Goal: Task Accomplishment & Management: Manage account settings

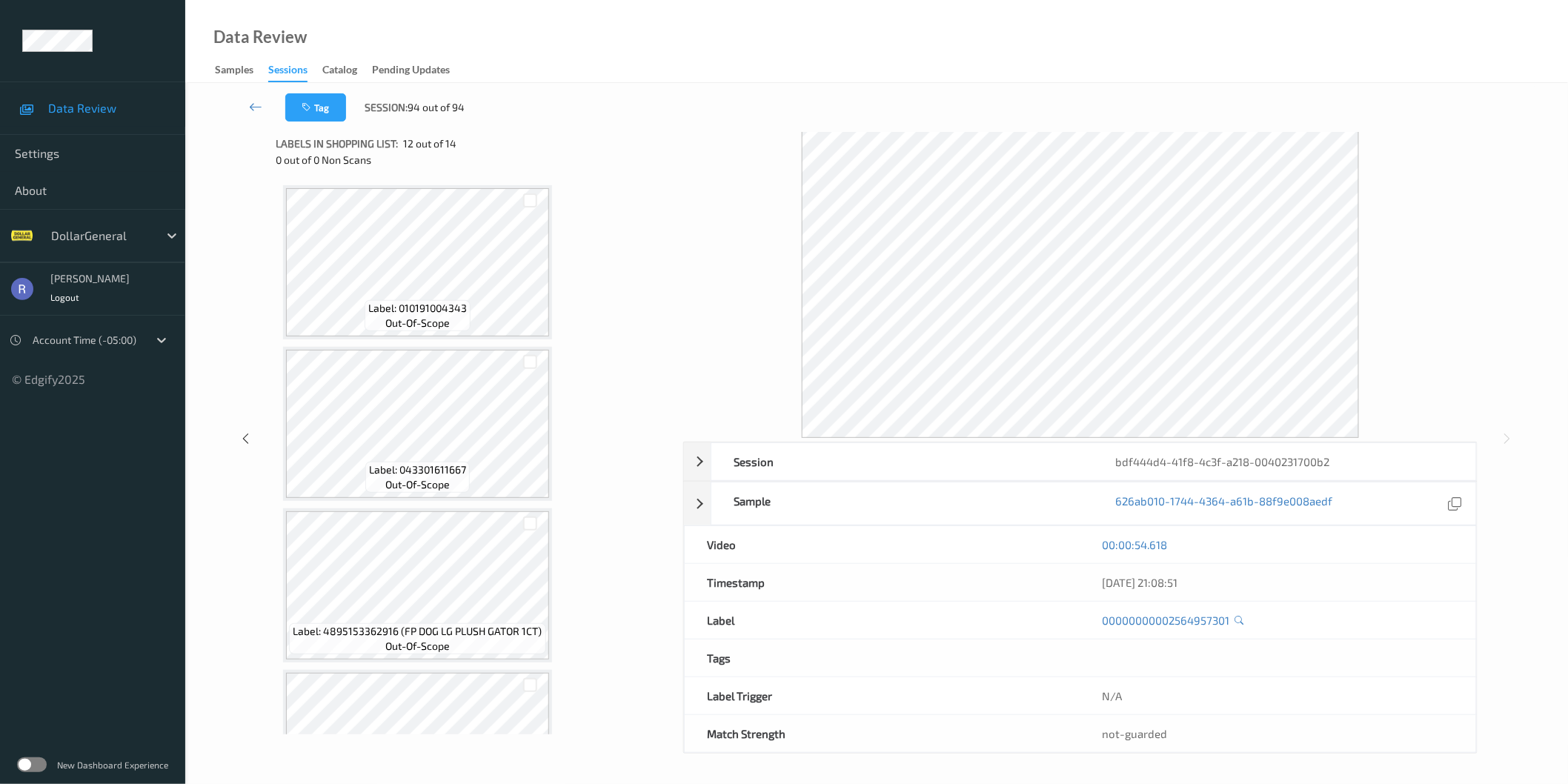
scroll to position [1704, 0]
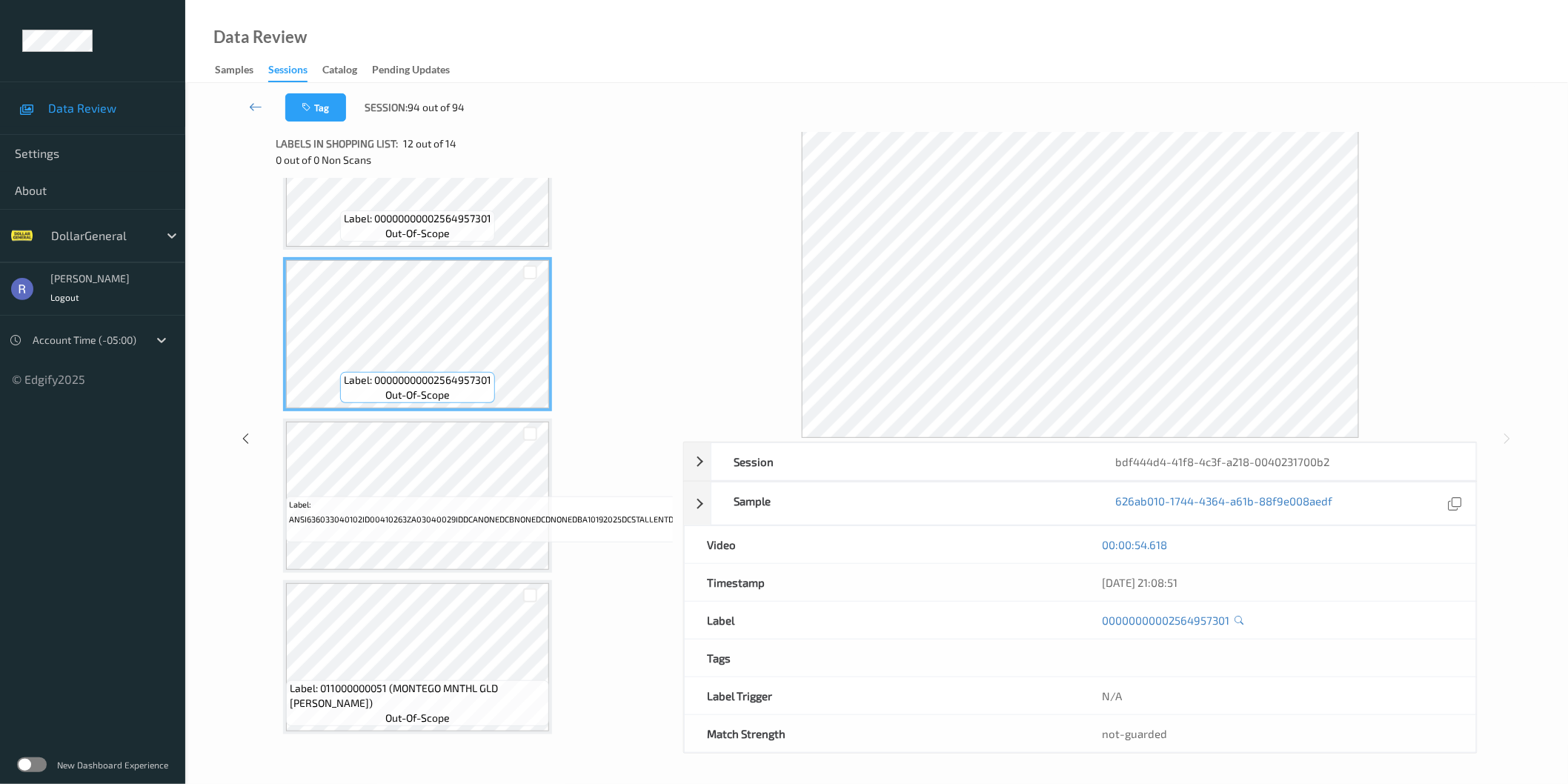
click at [26, 764] on label at bounding box center [31, 765] width 30 height 14
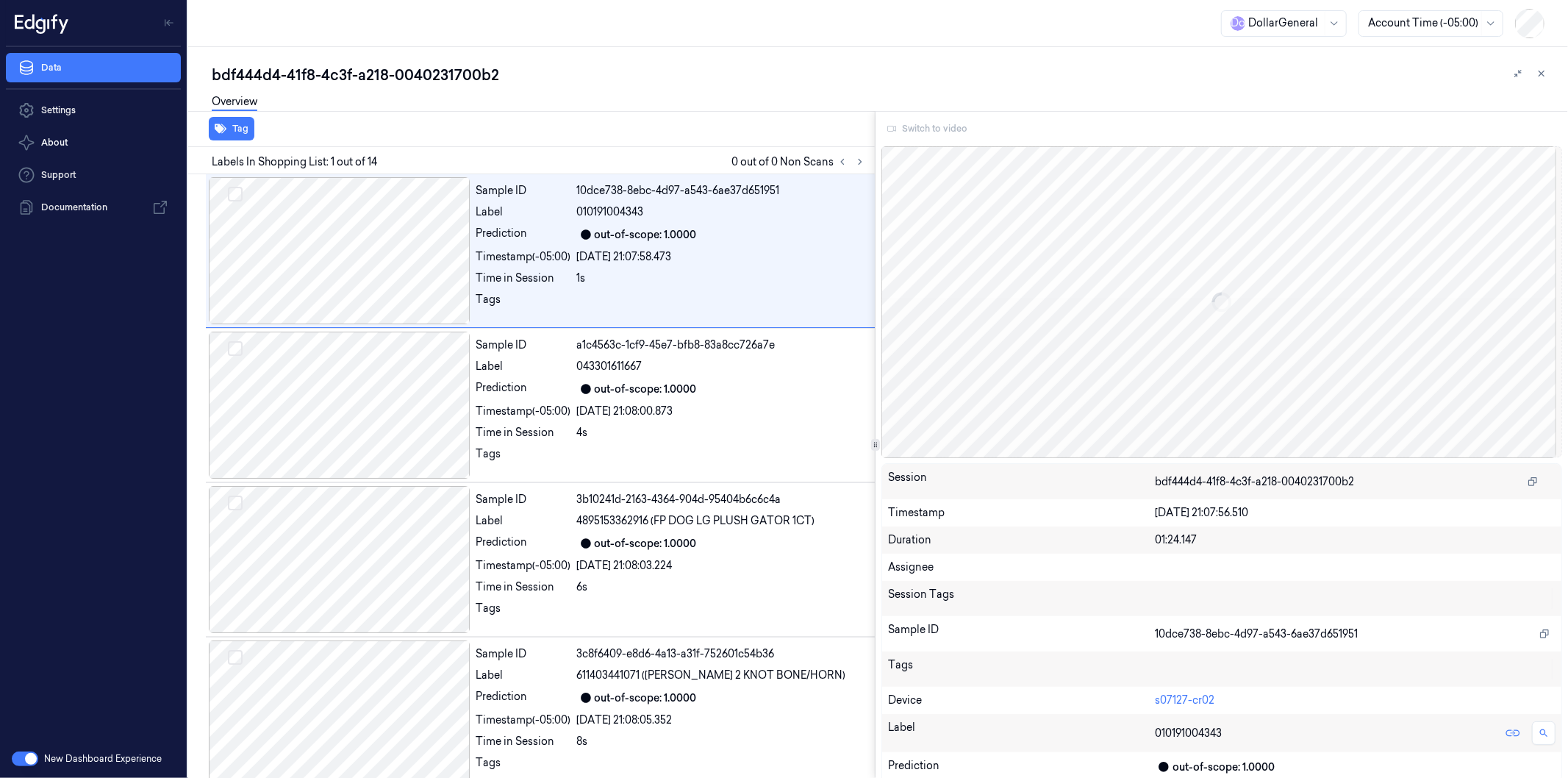
scroll to position [0, 24]
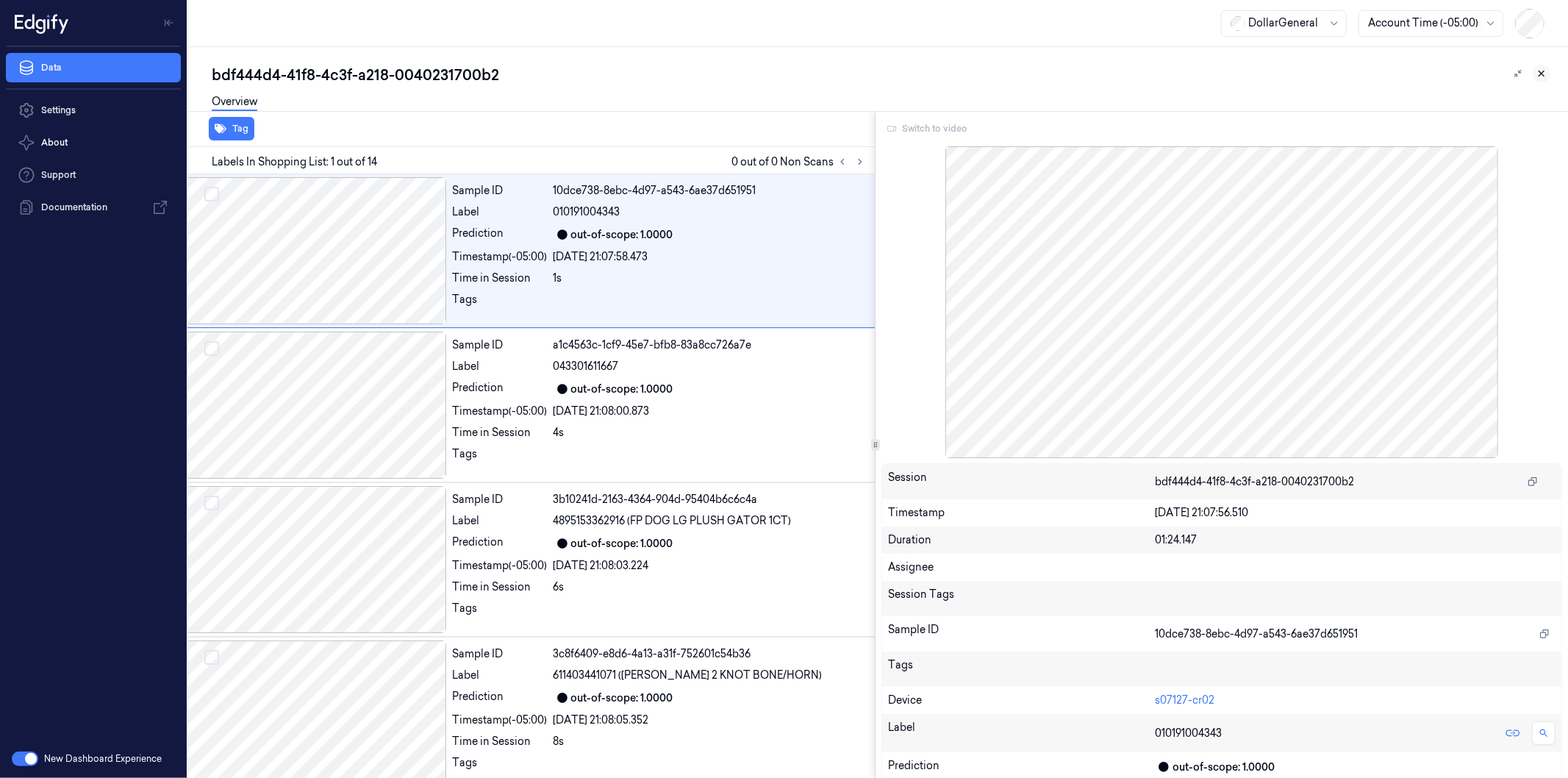
click at [1539, 68] on icon at bounding box center [1542, 73] width 10 height 10
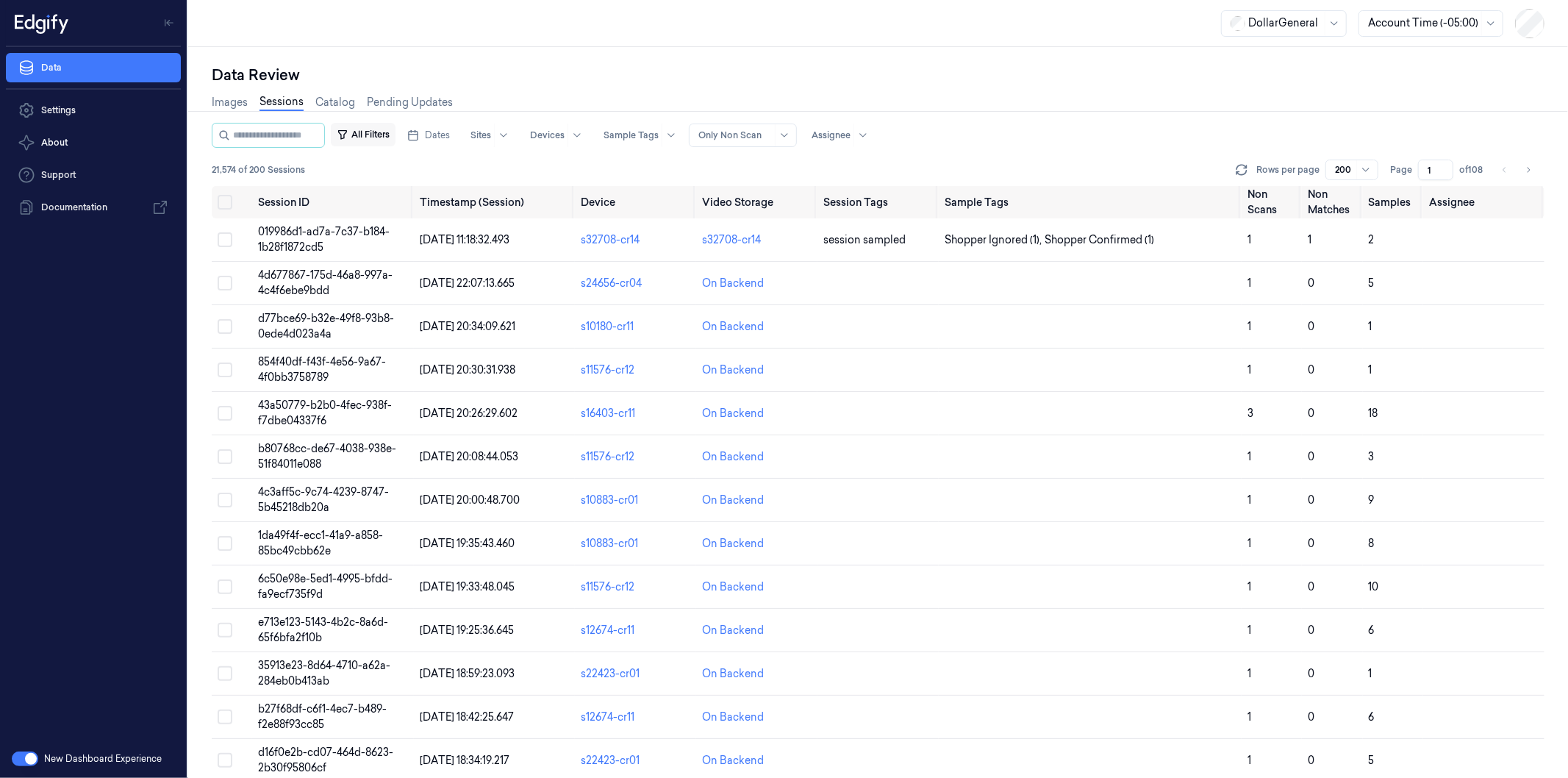
click at [385, 134] on button "All Filters" at bounding box center [362, 135] width 65 height 24
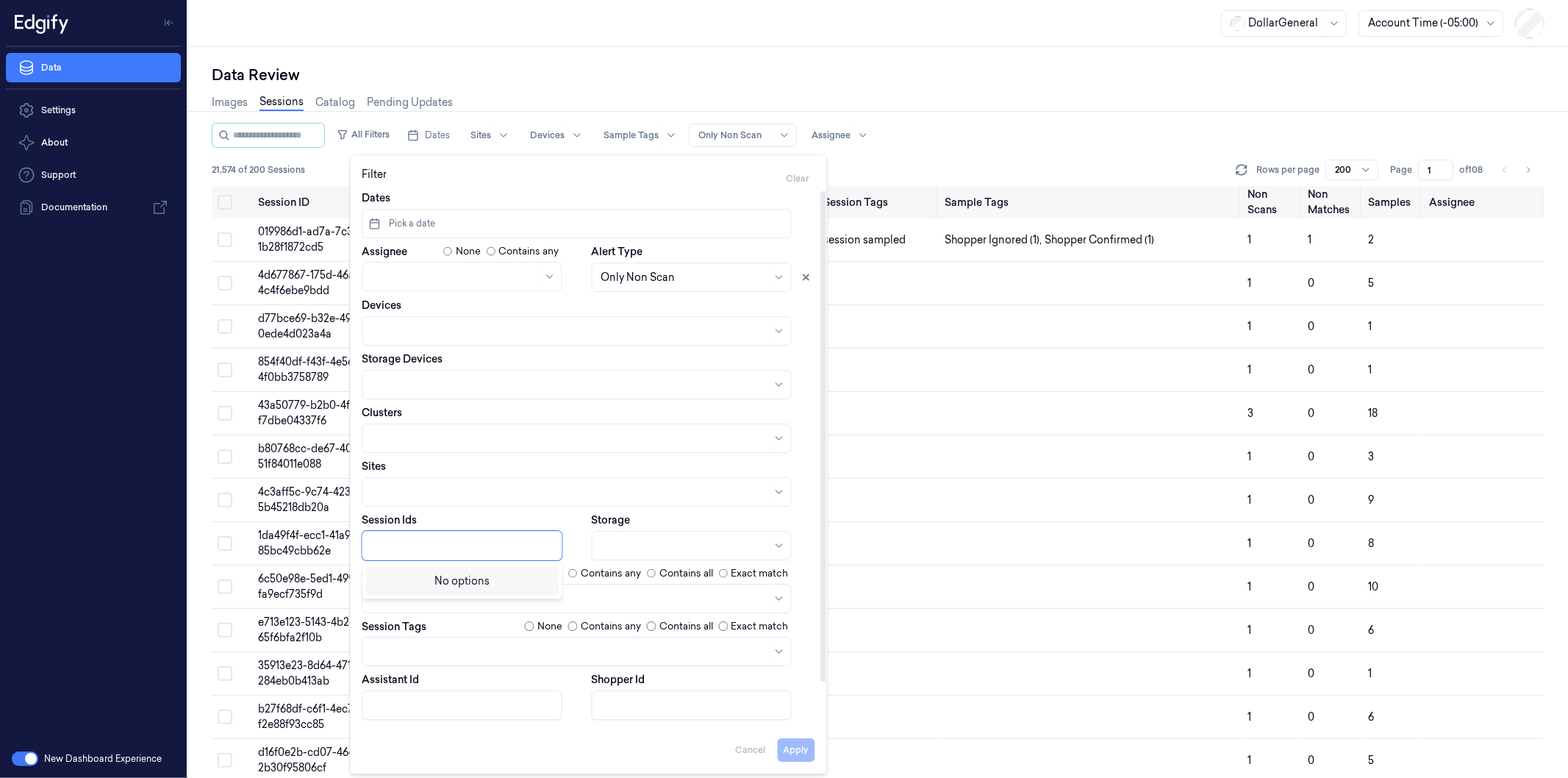
click at [409, 549] on div at bounding box center [463, 545] width 184 height 15
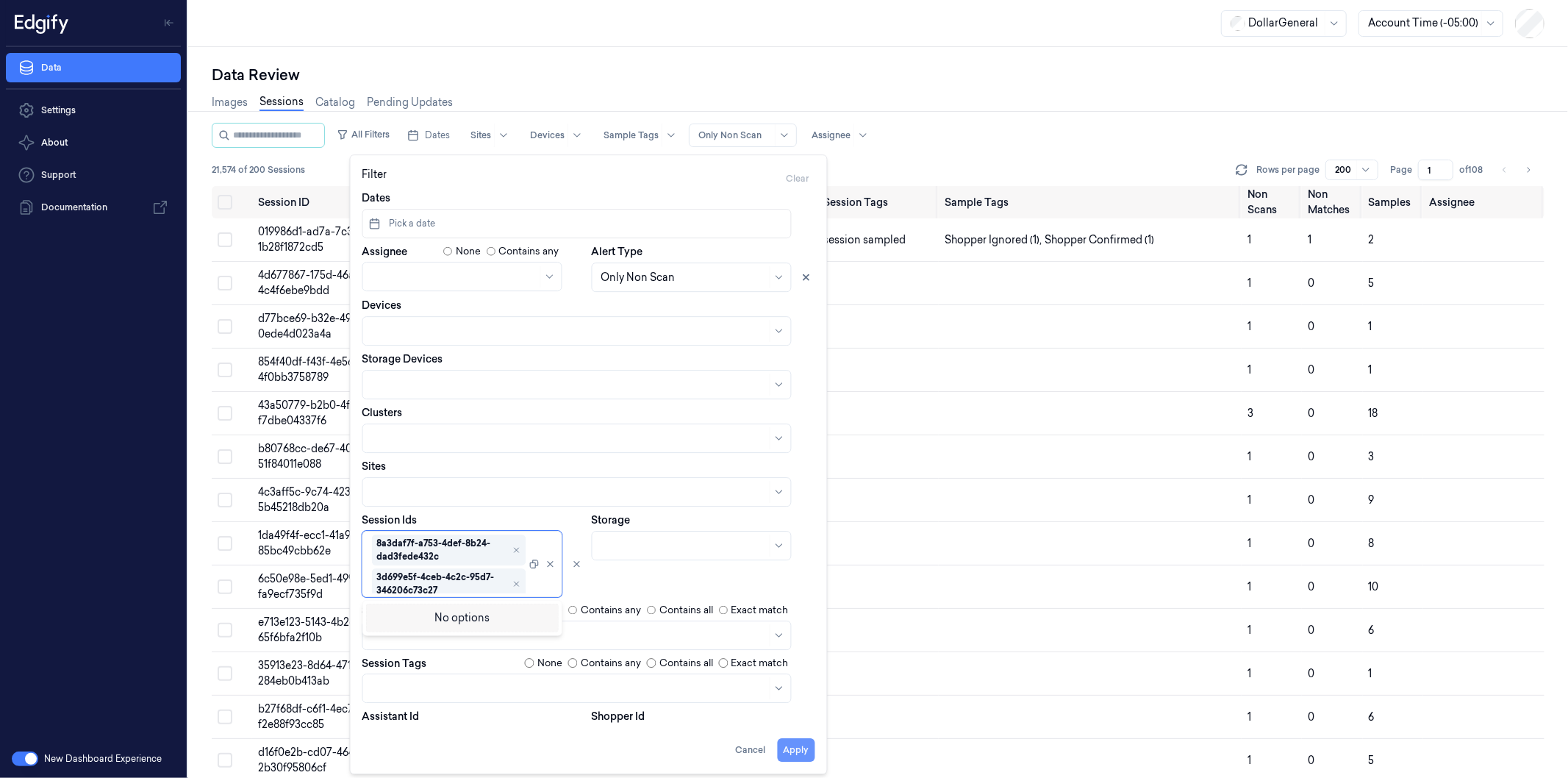
click at [792, 750] on button "Apply" at bounding box center [796, 750] width 37 height 24
type input "**********"
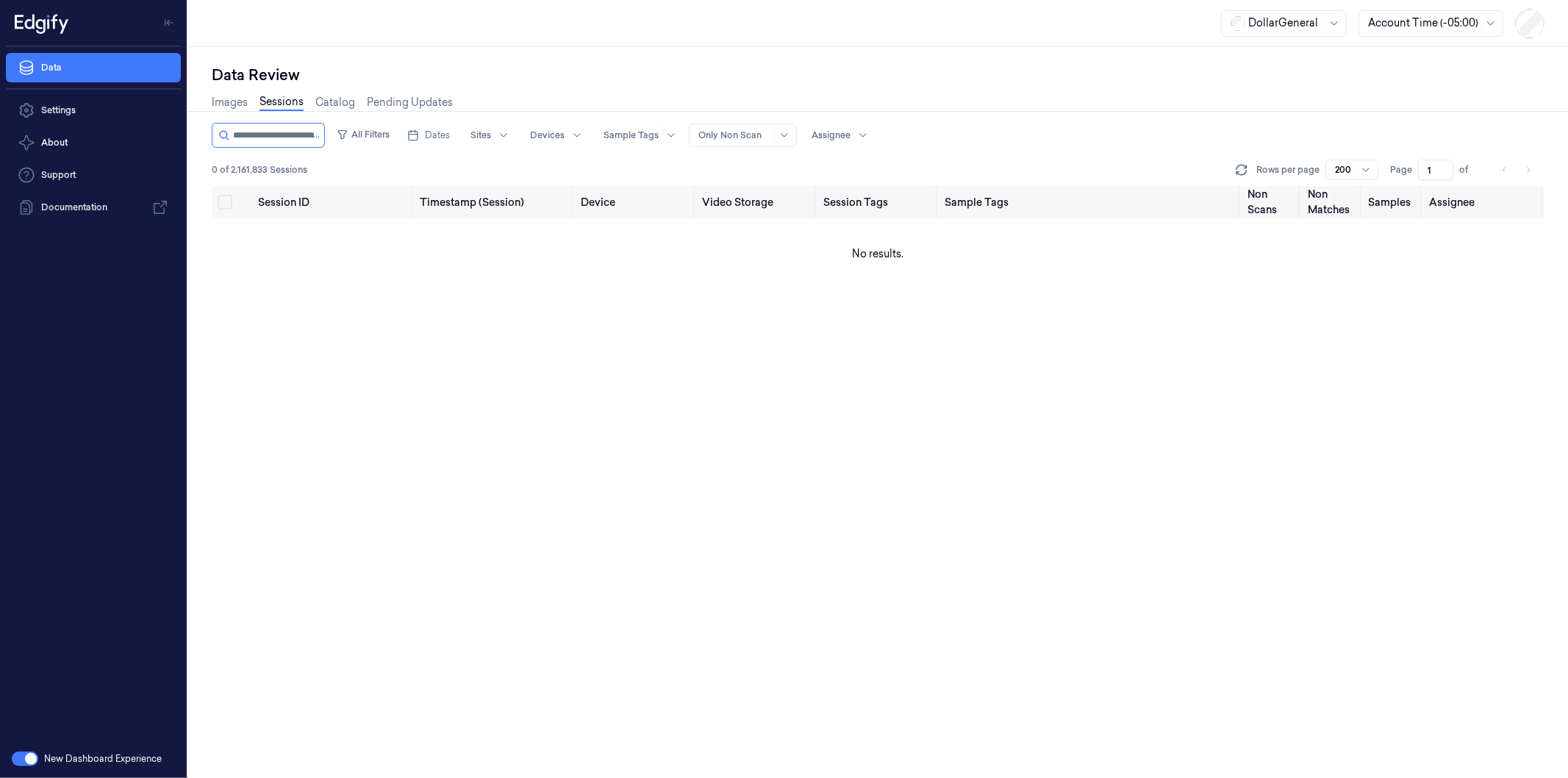
click at [25, 760] on button "button" at bounding box center [25, 759] width 26 height 14
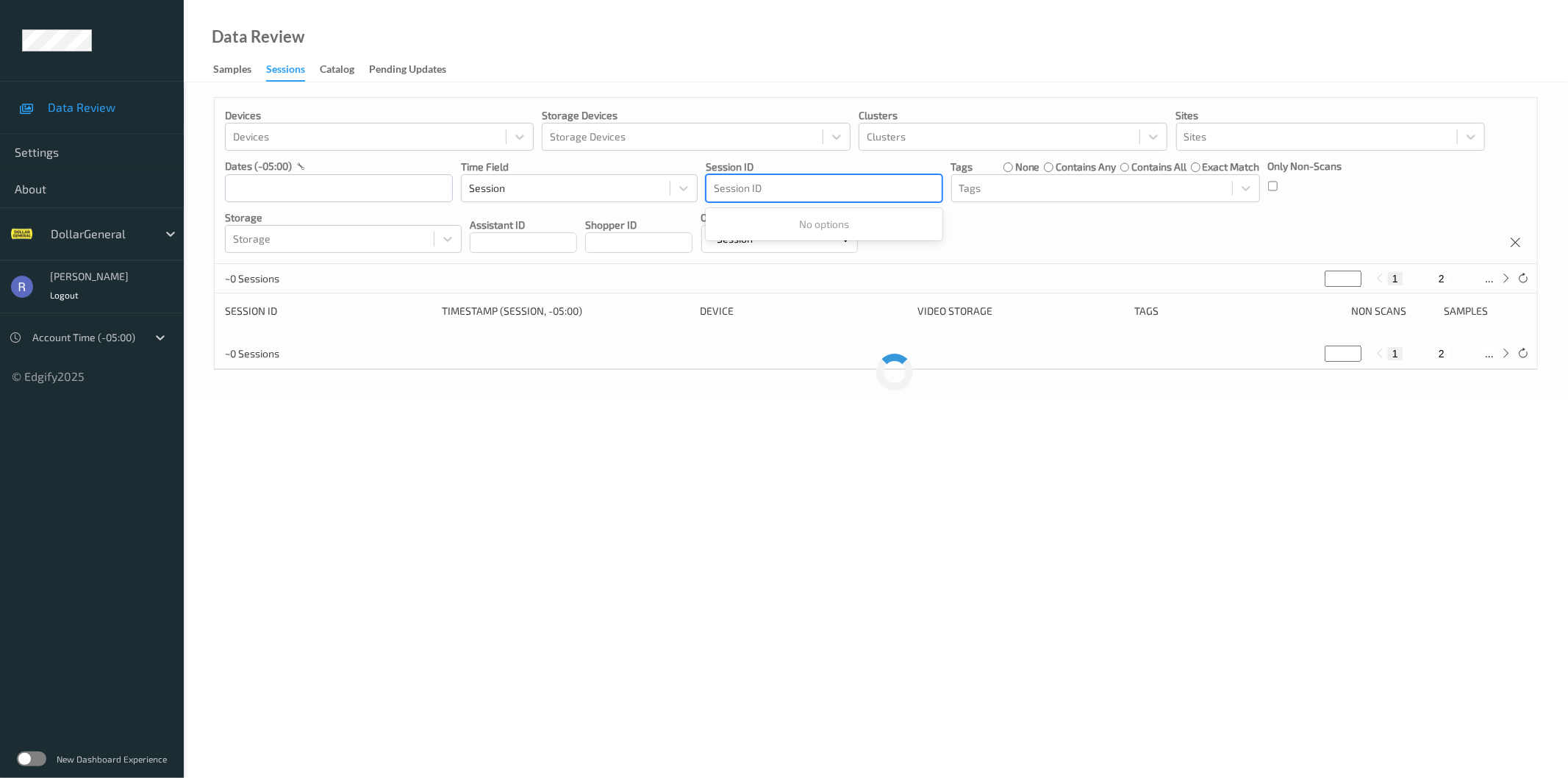
click at [784, 190] on div at bounding box center [824, 188] width 221 height 18
